Goal: Information Seeking & Learning: Check status

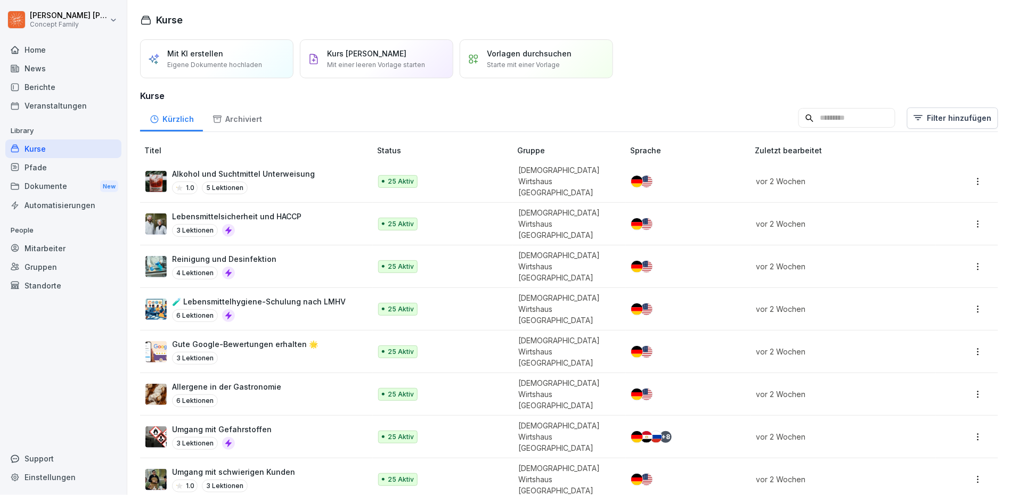
scroll to position [119, 0]
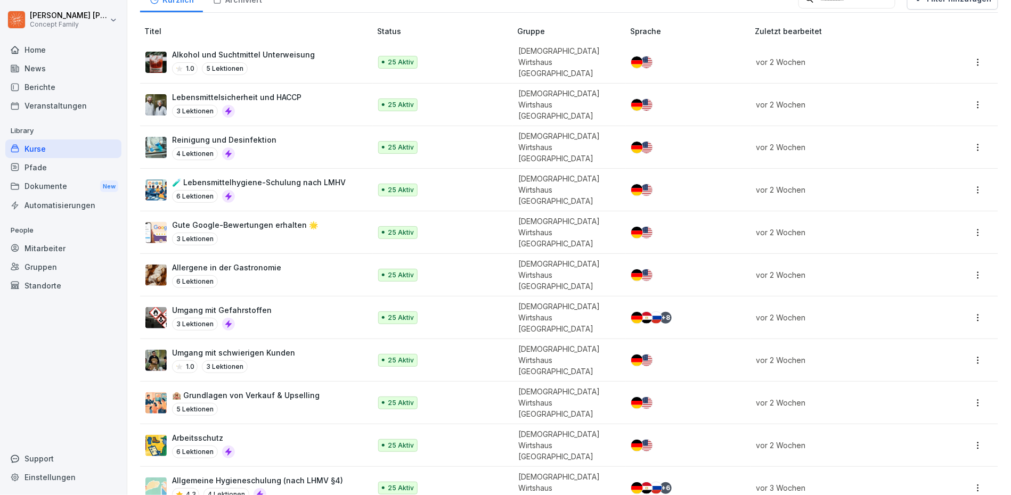
click at [50, 180] on div "Dokumente New" at bounding box center [63, 187] width 116 height 20
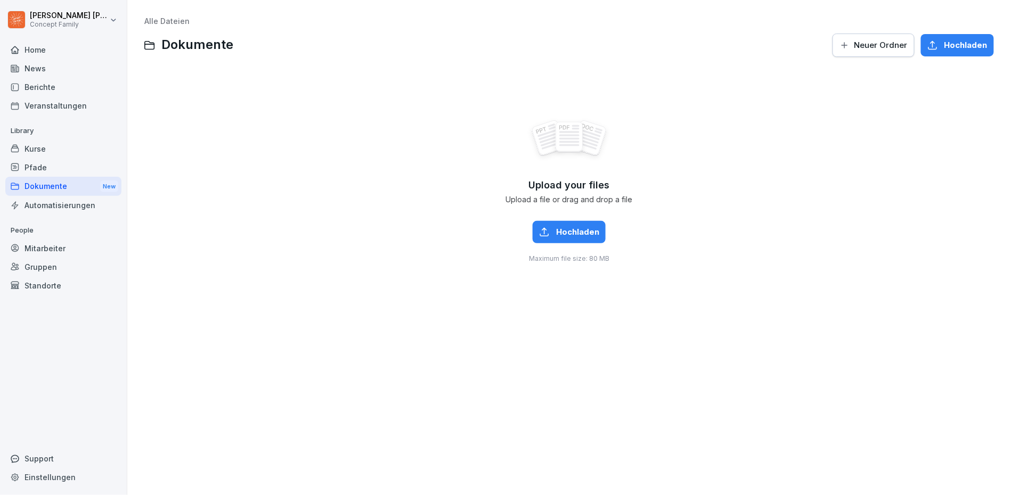
click at [84, 247] on div "Mitarbeiter" at bounding box center [63, 248] width 116 height 19
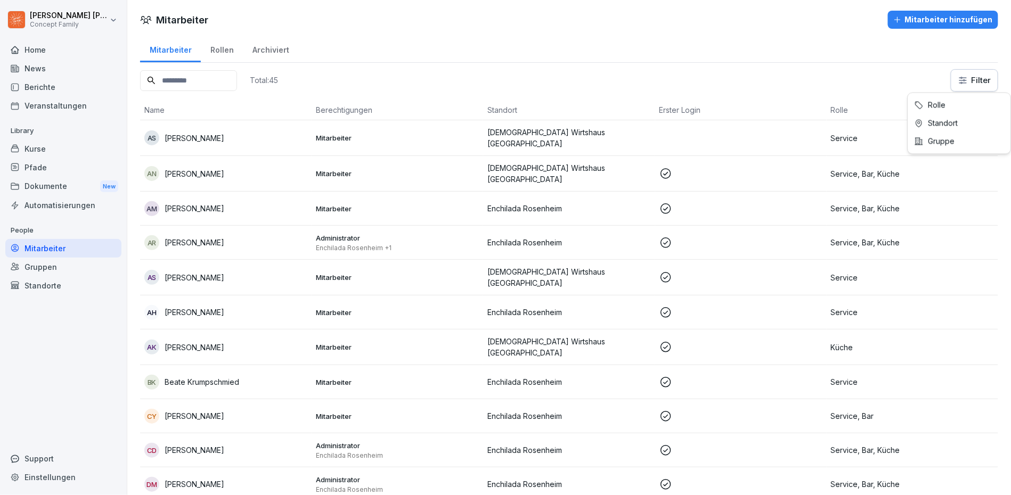
click at [972, 79] on html "[PERSON_NAME] Concept Family Home News Berichte Veranstaltungen Library Kurse P…" at bounding box center [505, 247] width 1011 height 495
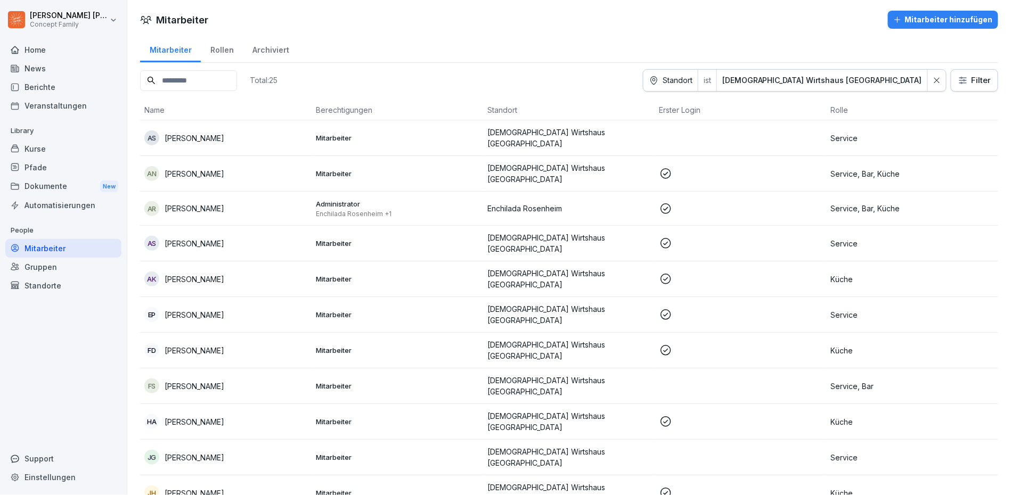
click at [47, 87] on div "Berichte" at bounding box center [63, 87] width 116 height 19
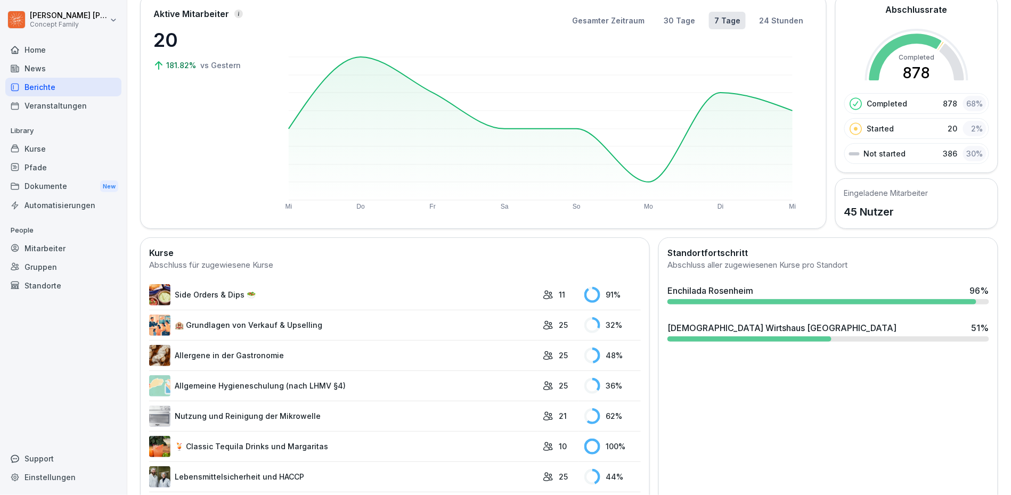
click at [804, 329] on div "[DEMOGRAPHIC_DATA] Wirtshaus [GEOGRAPHIC_DATA] 51 %" at bounding box center [828, 328] width 322 height 13
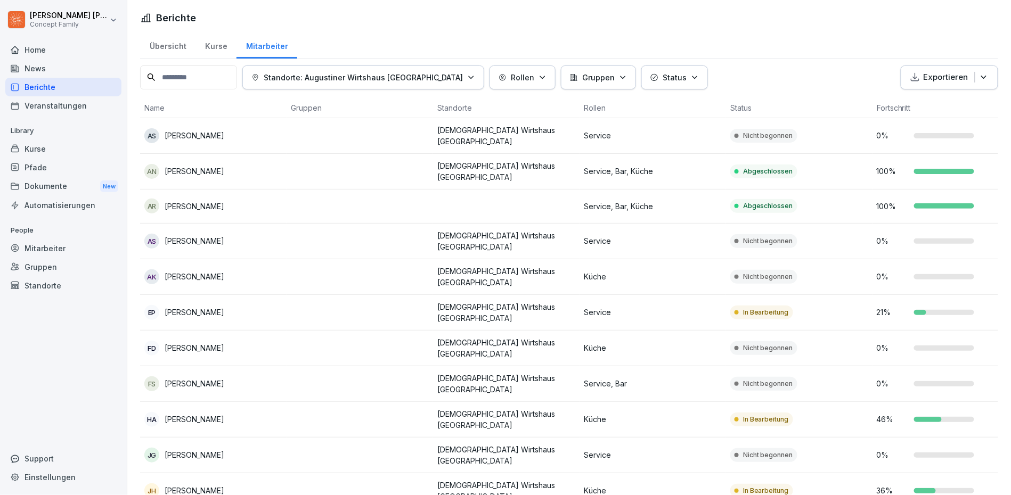
click at [214, 49] on div "Kurse" at bounding box center [215, 44] width 41 height 27
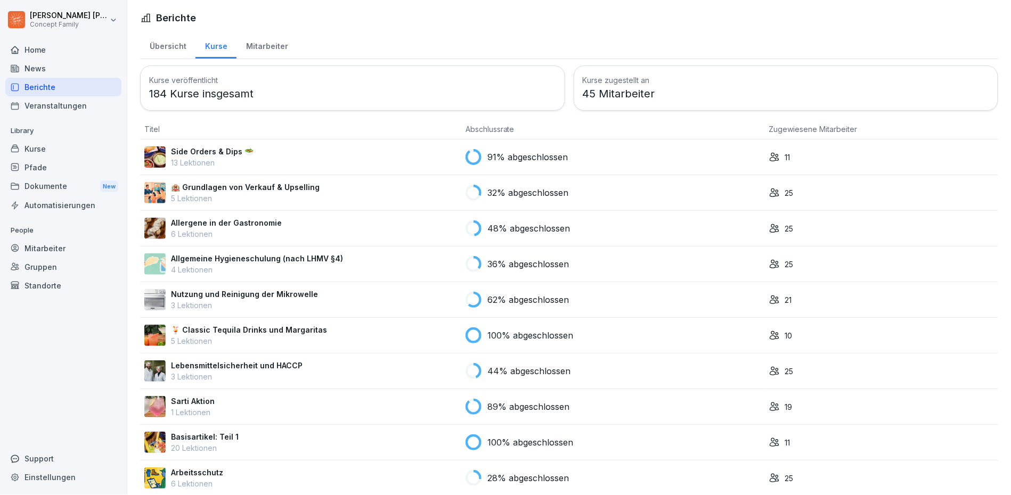
click at [173, 51] on div "Übersicht" at bounding box center [167, 44] width 55 height 27
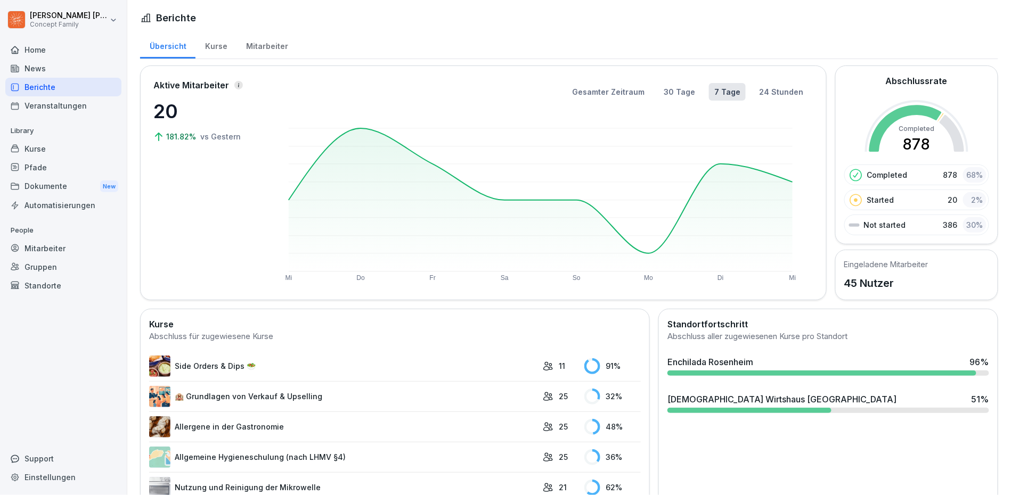
click at [46, 53] on div "Home" at bounding box center [63, 49] width 116 height 19
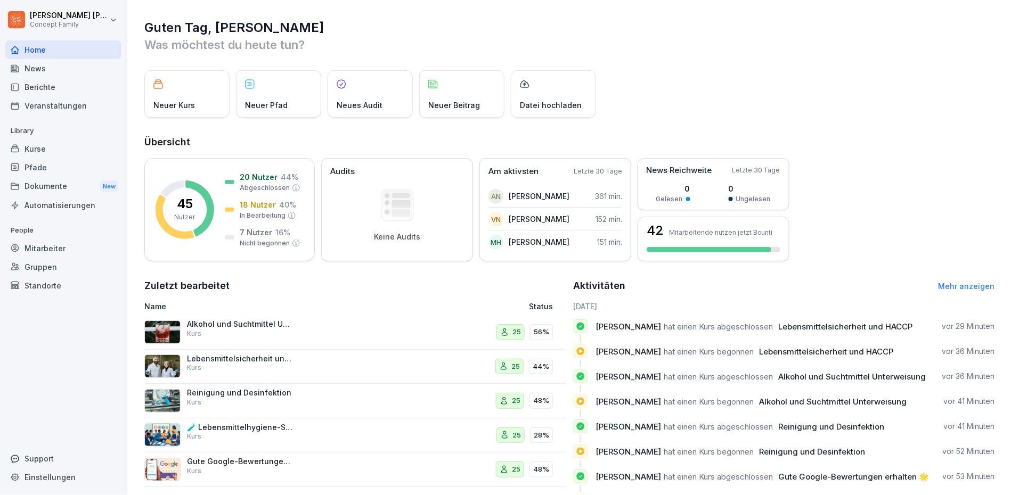
drag, startPoint x: 60, startPoint y: 65, endPoint x: 62, endPoint y: 75, distance: 9.7
click at [60, 65] on div "News" at bounding box center [63, 68] width 116 height 19
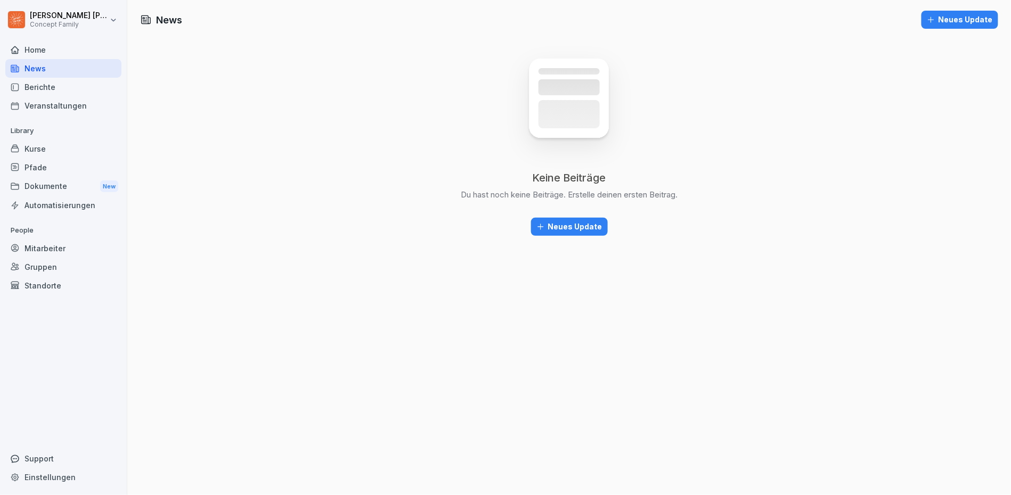
click at [62, 82] on div "Berichte" at bounding box center [63, 87] width 116 height 19
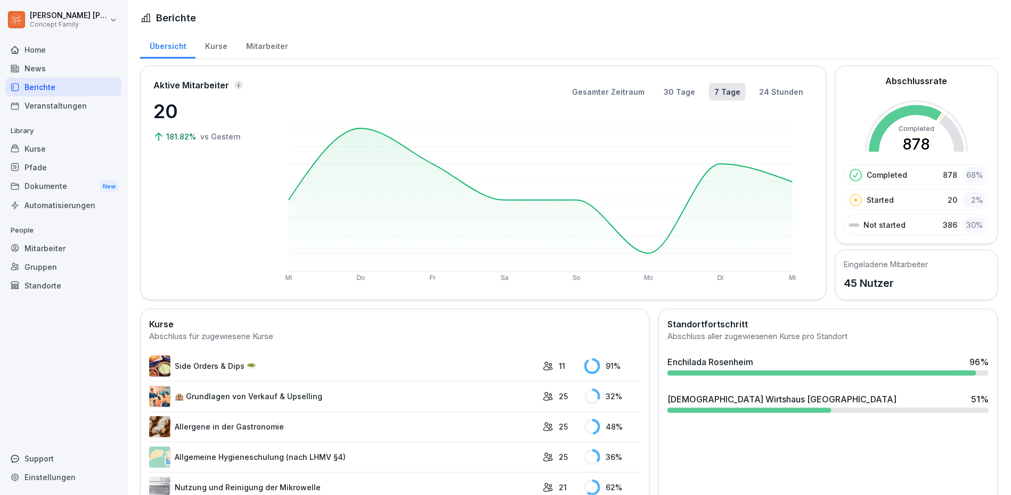
click at [86, 98] on div "Veranstaltungen" at bounding box center [63, 105] width 116 height 19
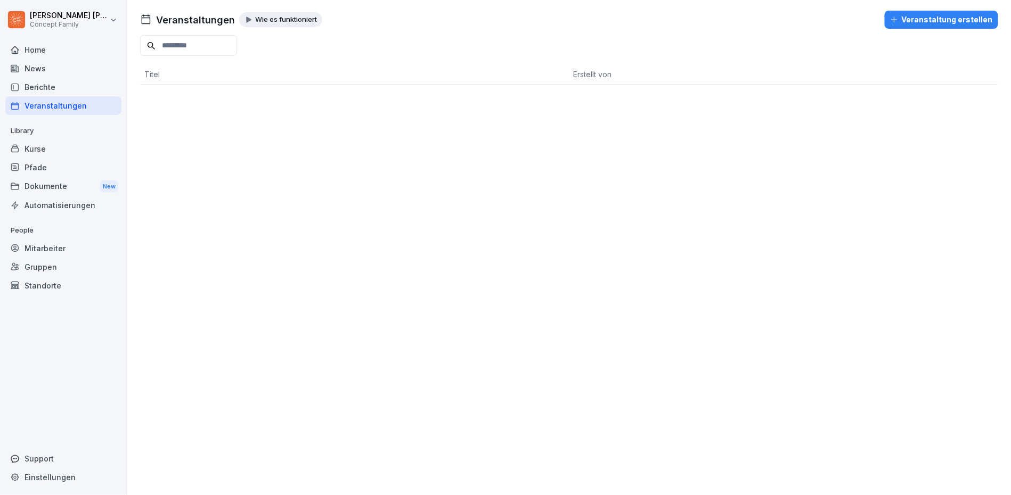
click at [60, 146] on div "Kurse" at bounding box center [63, 148] width 116 height 19
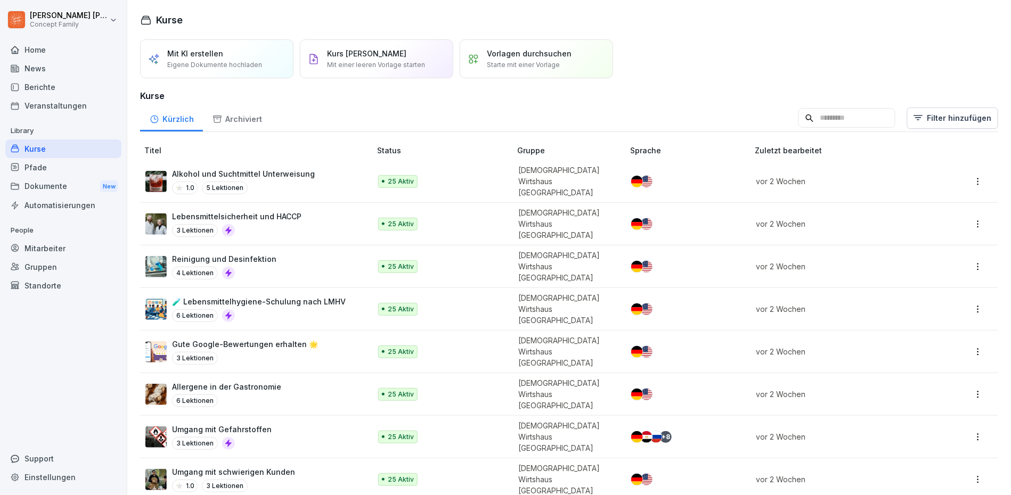
click at [71, 158] on div "Pfade" at bounding box center [63, 167] width 116 height 19
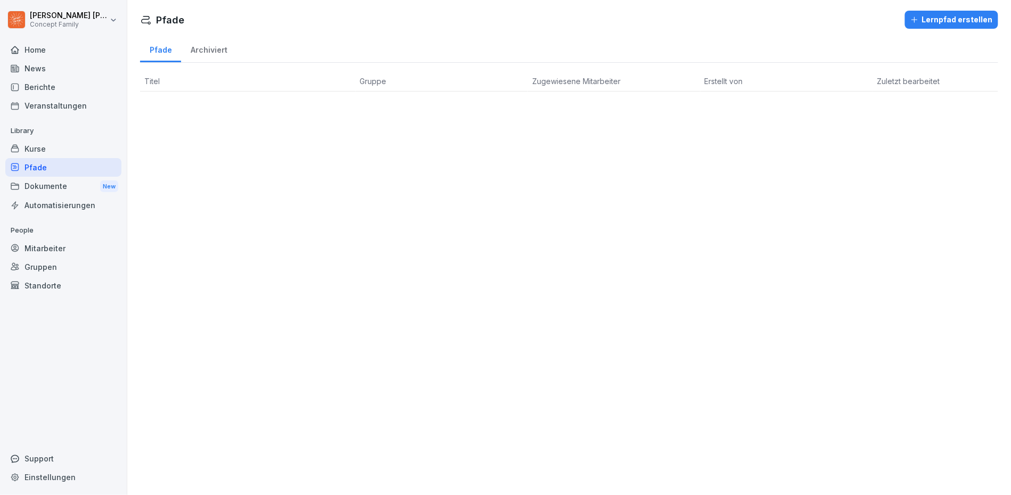
click at [70, 181] on div "Dokumente New" at bounding box center [63, 187] width 116 height 20
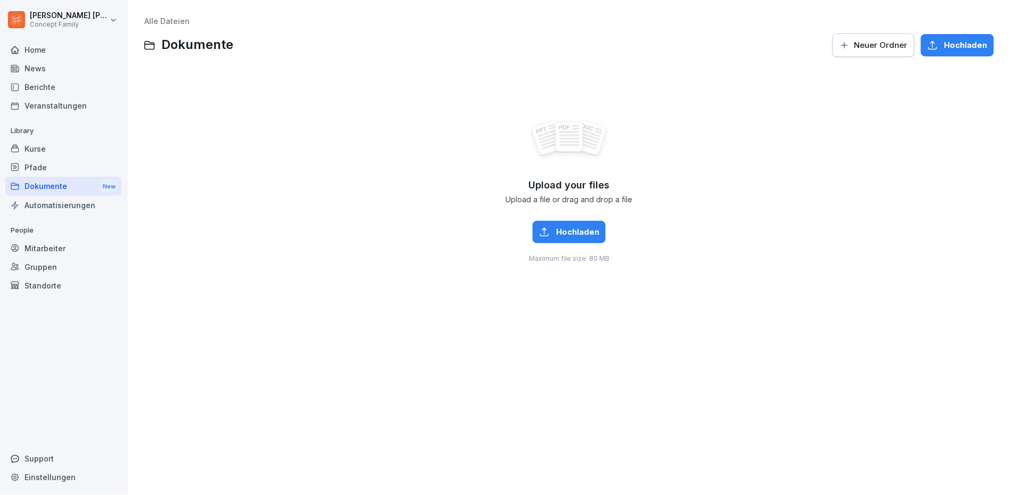
click at [58, 205] on div "Automatisierungen" at bounding box center [63, 205] width 116 height 19
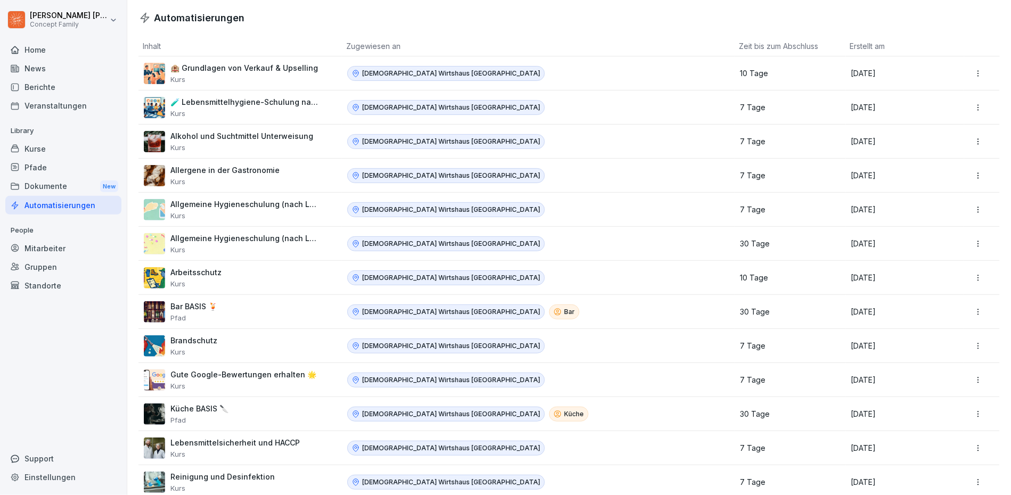
drag, startPoint x: 43, startPoint y: 244, endPoint x: 69, endPoint y: 250, distance: 27.3
click at [42, 244] on div "Mitarbeiter" at bounding box center [63, 248] width 116 height 19
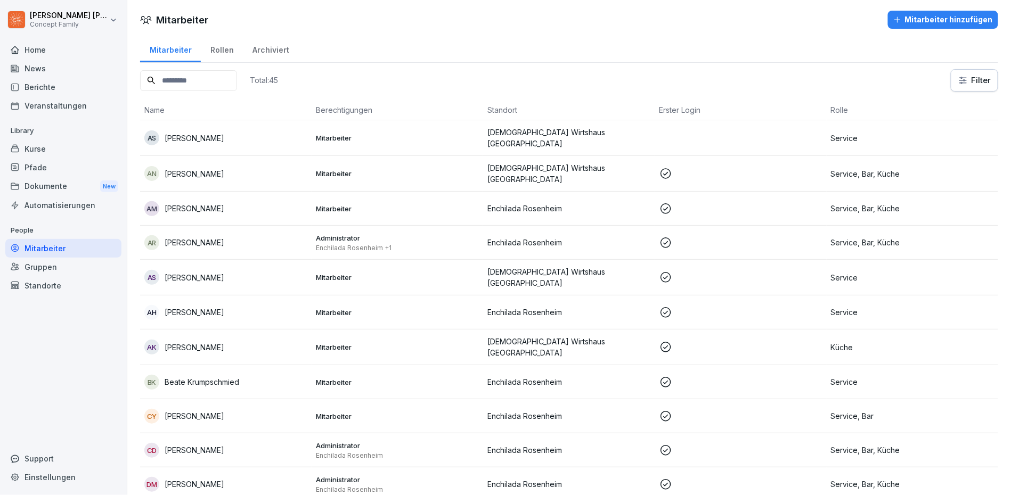
click at [213, 47] on div "Rollen" at bounding box center [222, 48] width 42 height 27
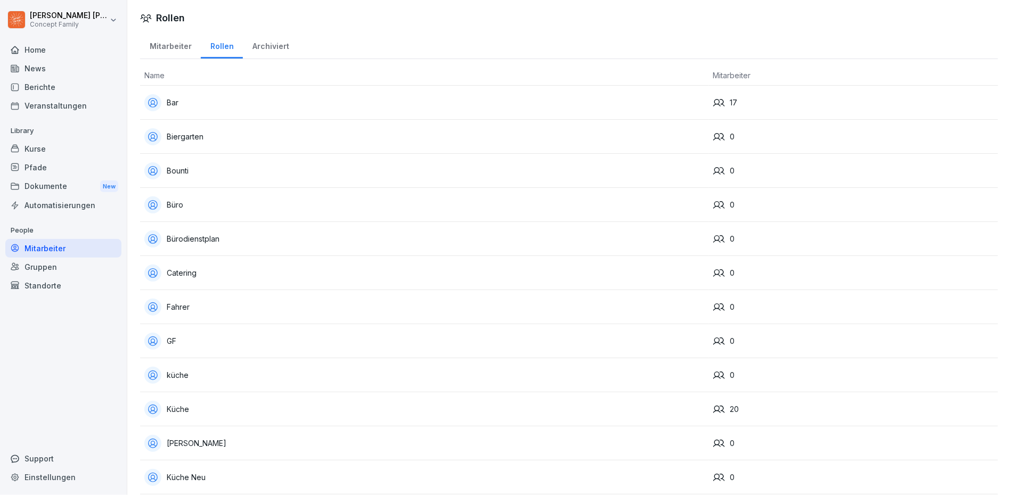
click at [46, 111] on div "Veranstaltungen" at bounding box center [63, 105] width 116 height 19
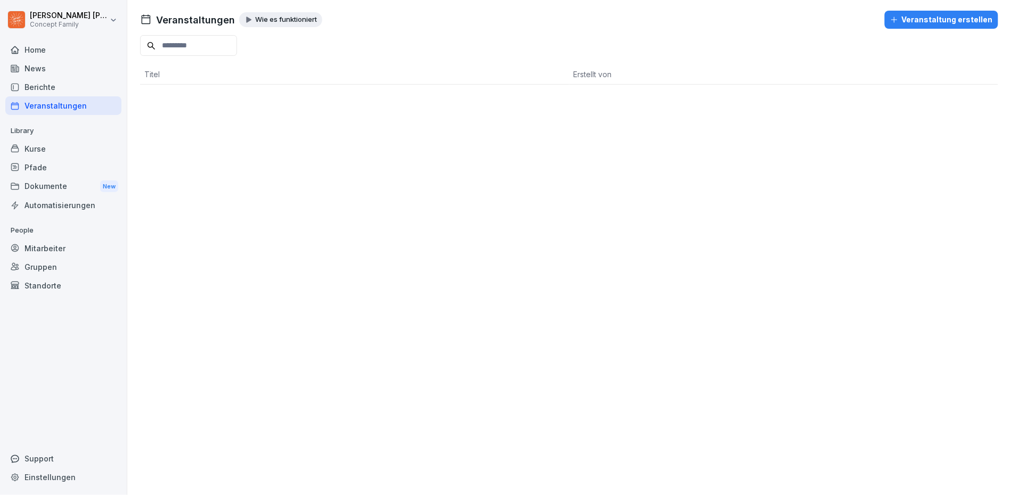
click at [54, 84] on div "Berichte" at bounding box center [63, 87] width 116 height 19
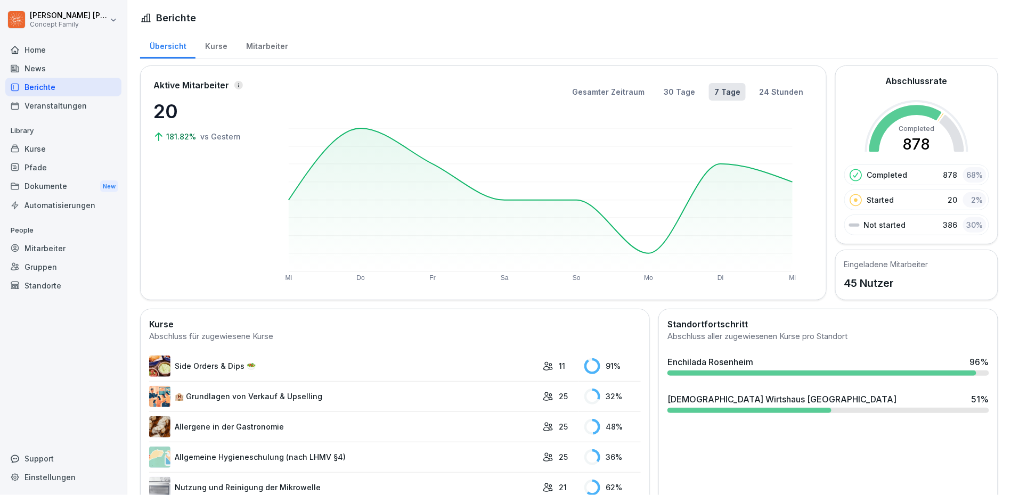
click at [223, 39] on div "Kurse" at bounding box center [215, 44] width 41 height 27
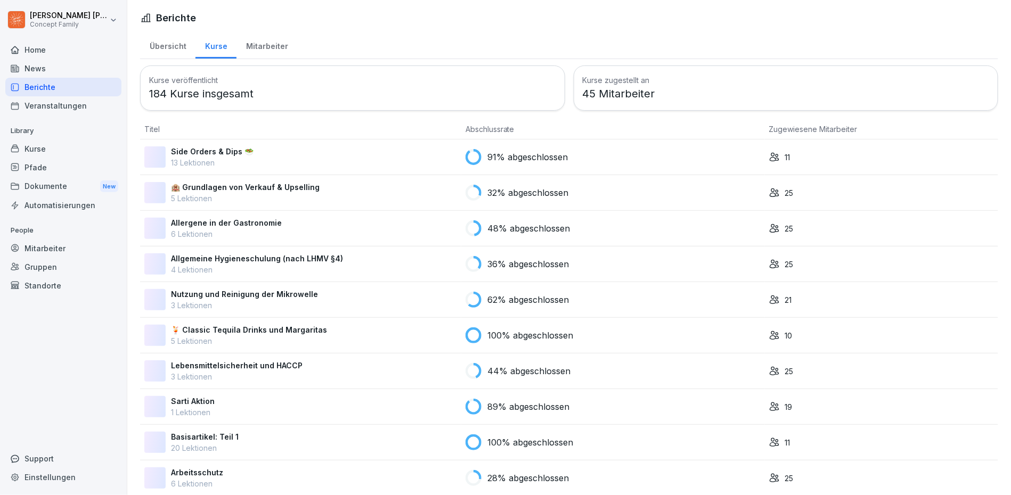
click at [254, 44] on div "Mitarbeiter" at bounding box center [266, 44] width 61 height 27
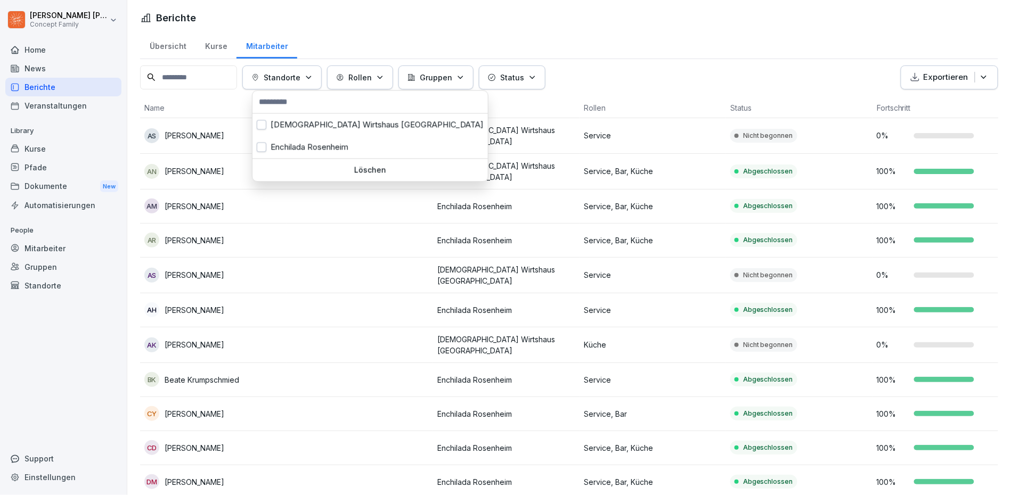
click at [269, 80] on div "Standorte" at bounding box center [281, 77] width 61 height 11
click at [292, 124] on div "[DEMOGRAPHIC_DATA] Wirtshaus [GEOGRAPHIC_DATA]" at bounding box center [369, 125] width 235 height 22
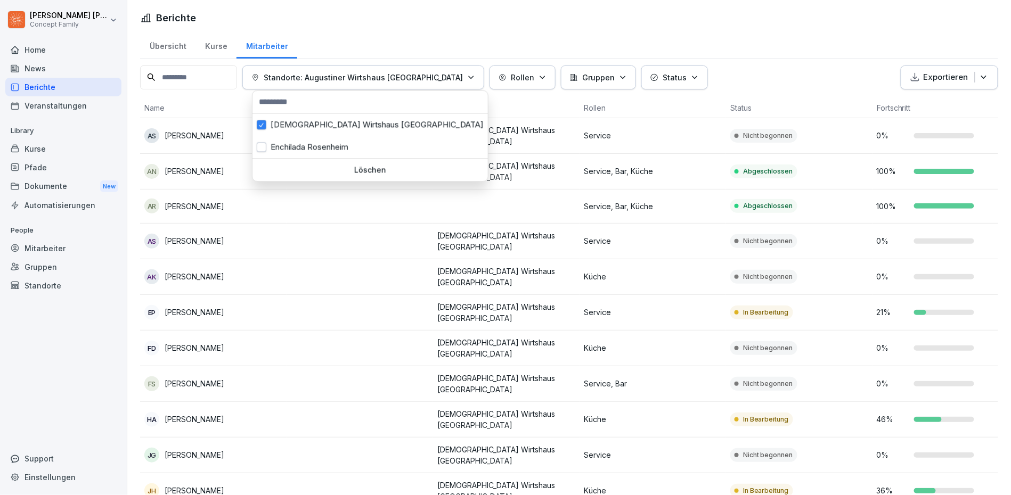
click at [288, 292] on html "[PERSON_NAME] Concept Family Home News Berichte Veranstaltungen Library Kurse P…" at bounding box center [505, 247] width 1011 height 495
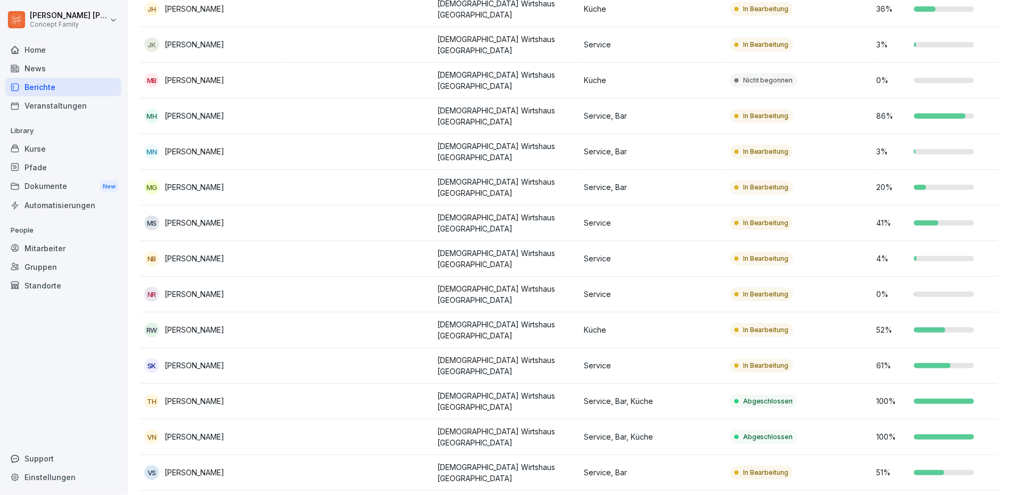
scroll to position [481, 0]
click at [243, 466] on div "VS [PERSON_NAME]" at bounding box center [213, 473] width 138 height 15
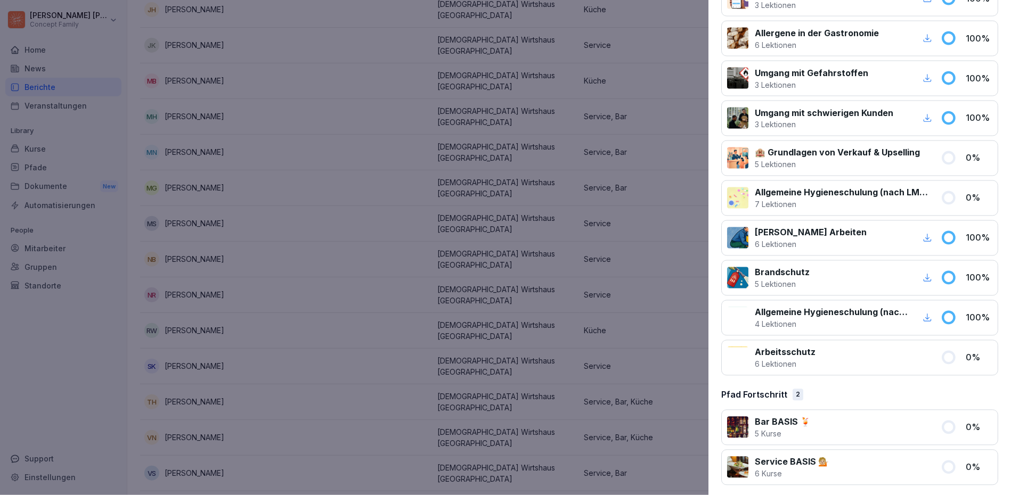
scroll to position [639, 0]
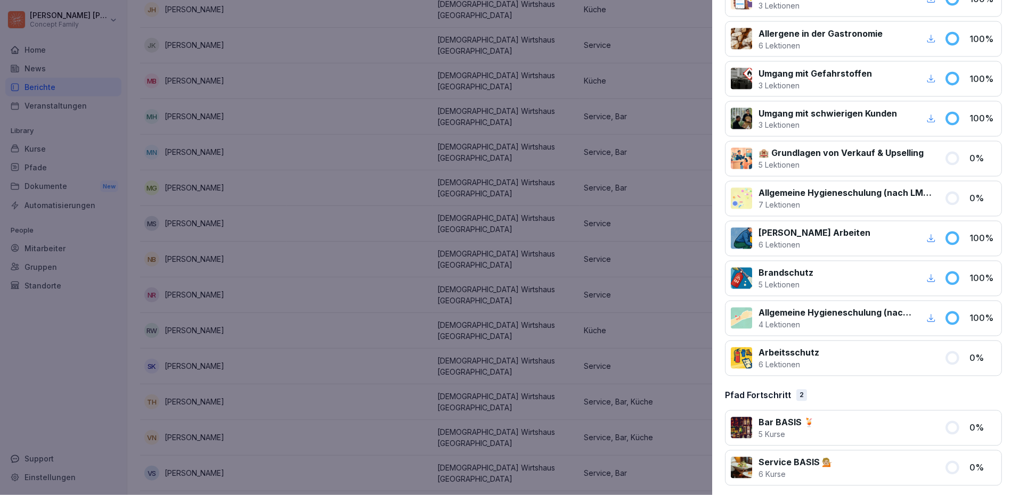
click at [352, 207] on div at bounding box center [505, 247] width 1011 height 495
